Goal: Find specific page/section: Find specific page/section

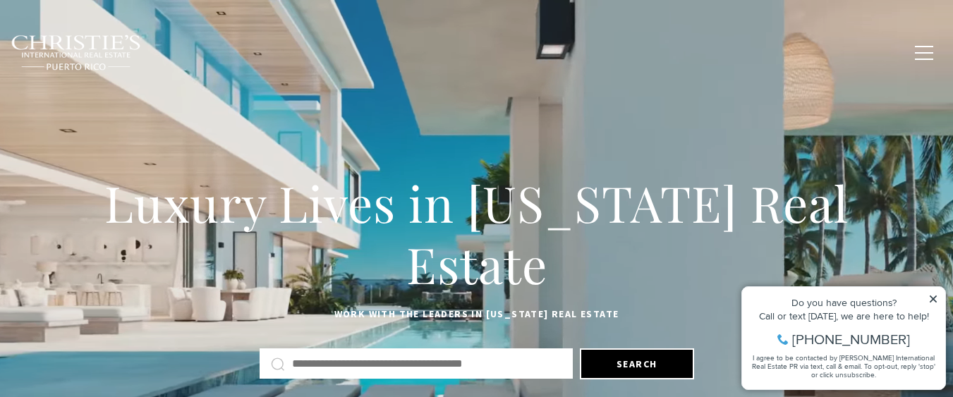
click at [805, 47] on span "Blogs" at bounding box center [795, 52] width 35 height 12
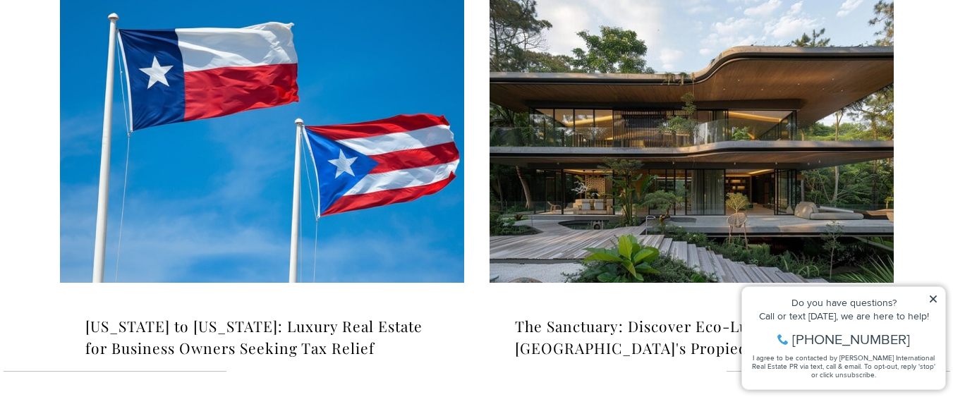
scroll to position [1623, 0]
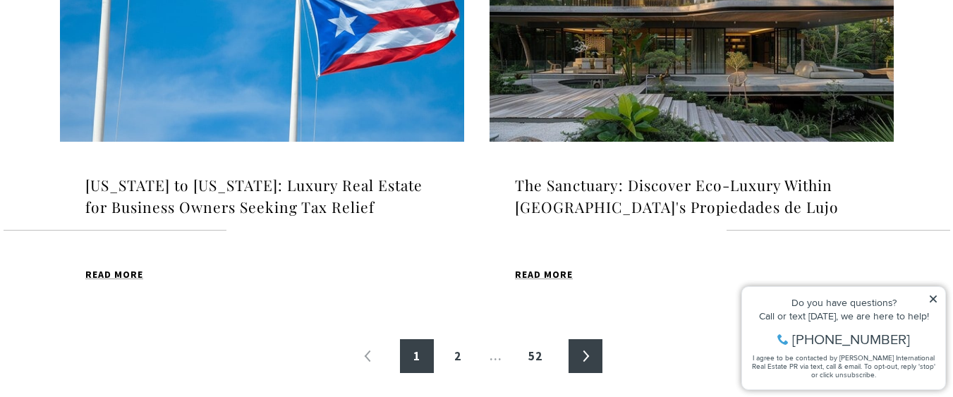
click at [590, 354] on link "»" at bounding box center [586, 356] width 34 height 34
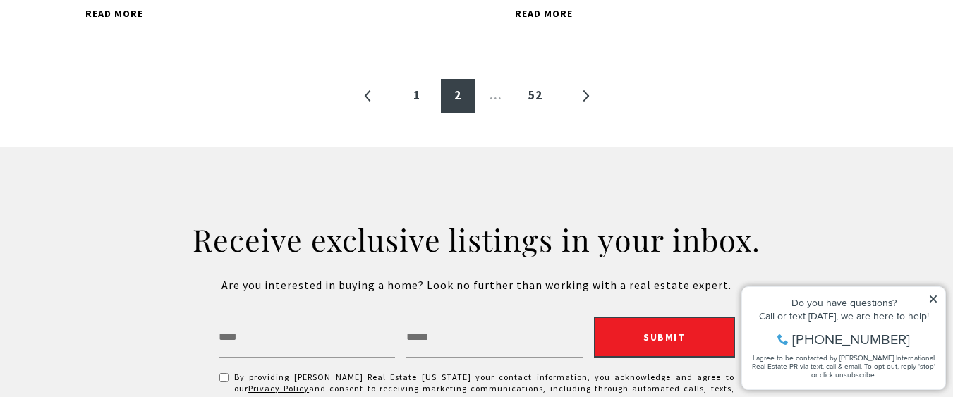
scroll to position [1907, 0]
click at [578, 80] on link "»" at bounding box center [586, 95] width 34 height 34
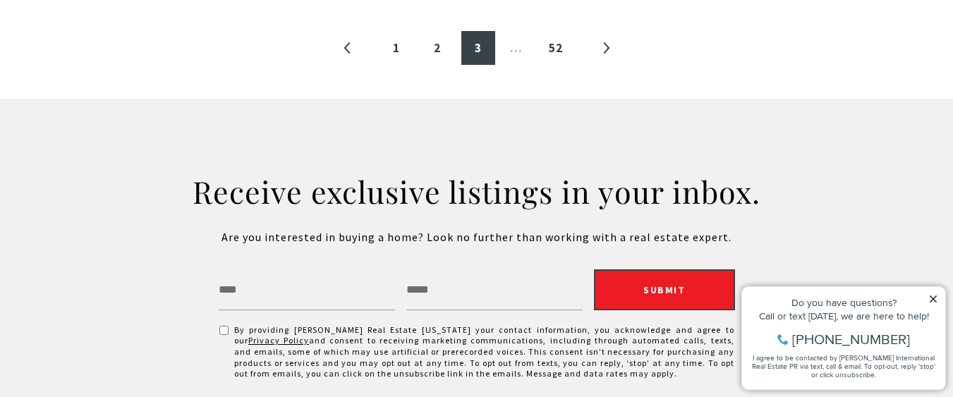
scroll to position [1907, 0]
